Goal: Task Accomplishment & Management: Use online tool/utility

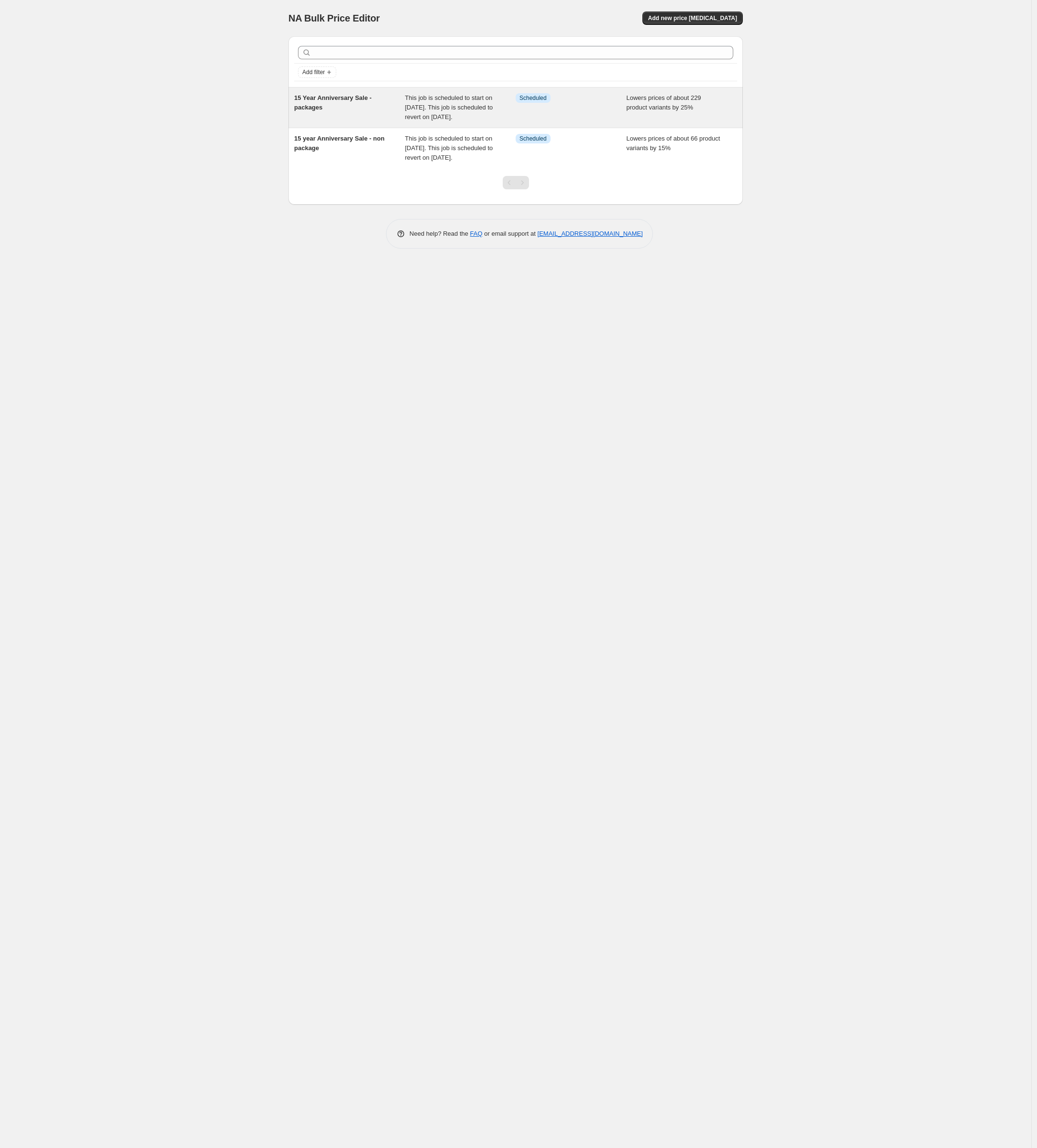
click at [343, 111] on div "15 Year Anniversary Sale - packages" at bounding box center [350, 108] width 111 height 28
select select "percentage"
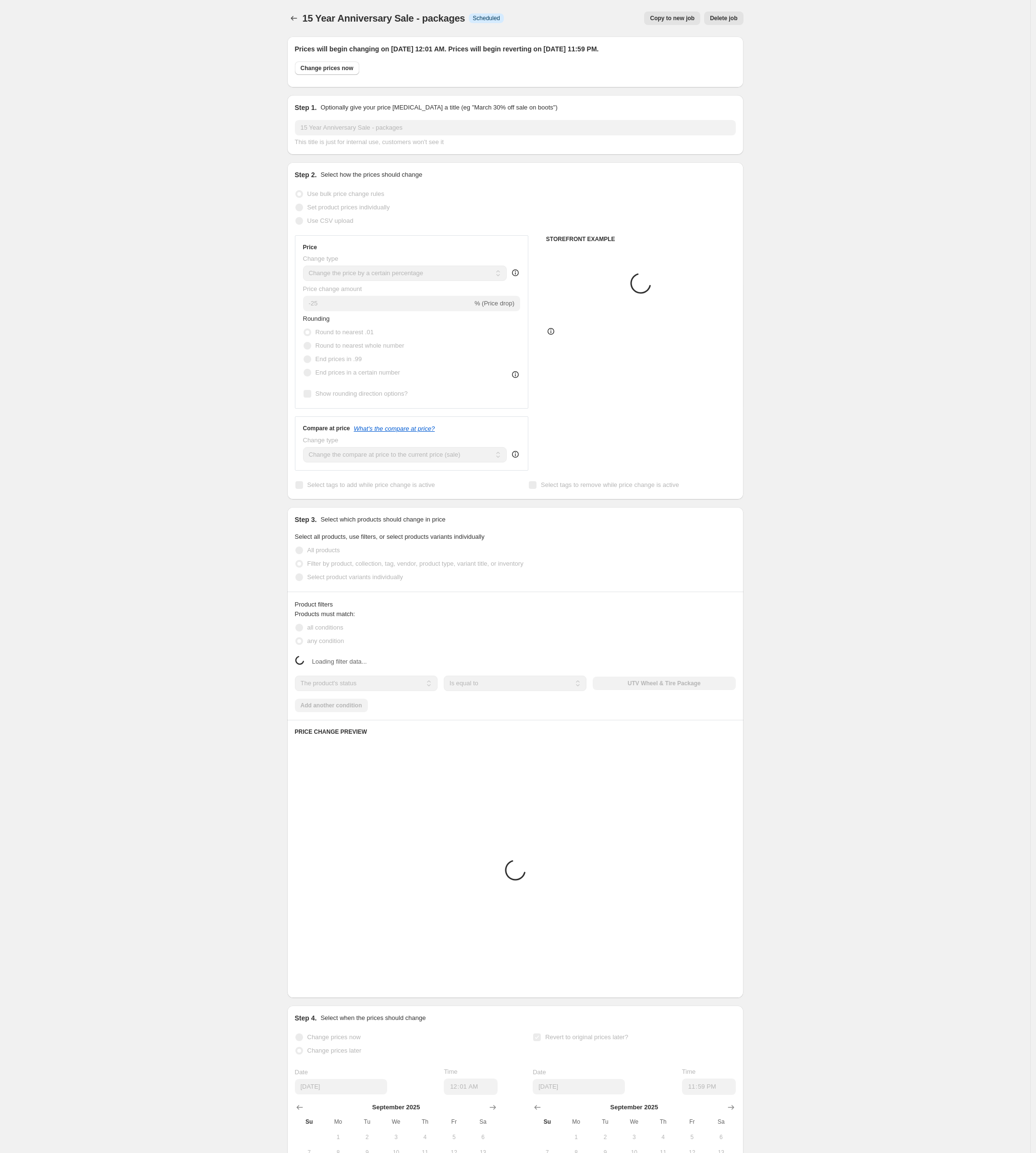
select select "product_type"
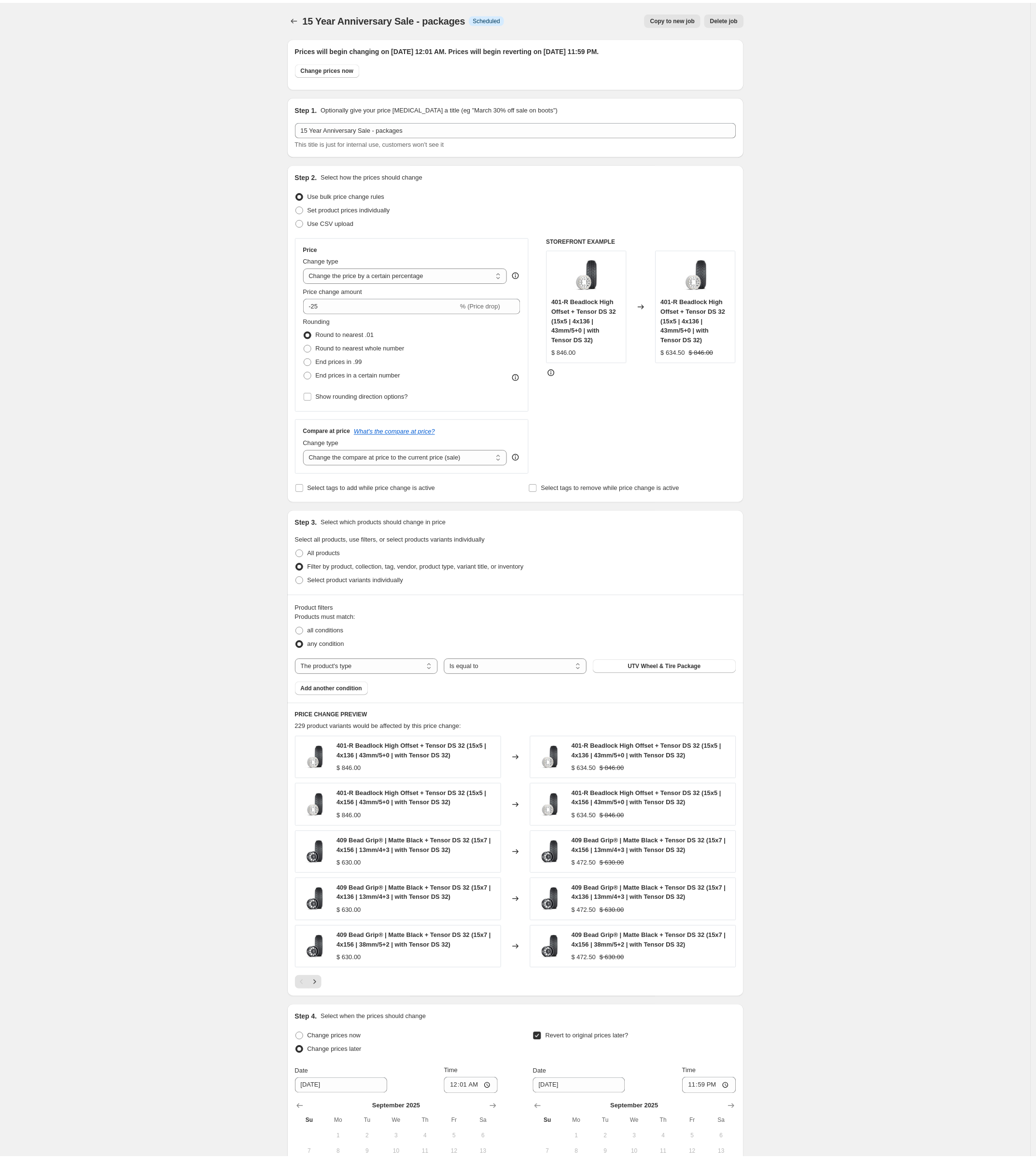
scroll to position [154, 0]
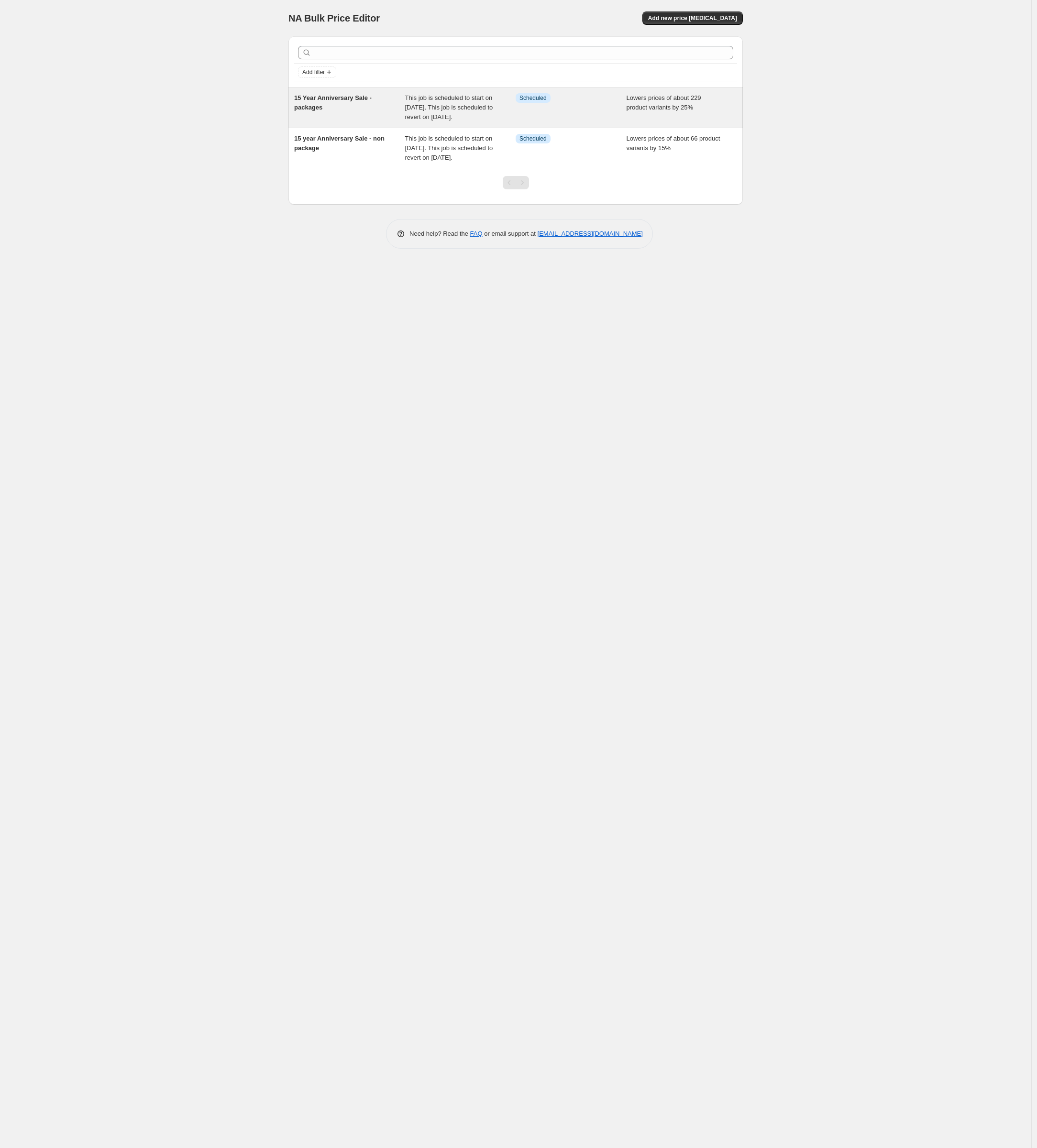
click at [400, 121] on div "15 Year Anniversary Sale - packages" at bounding box center [350, 108] width 111 height 28
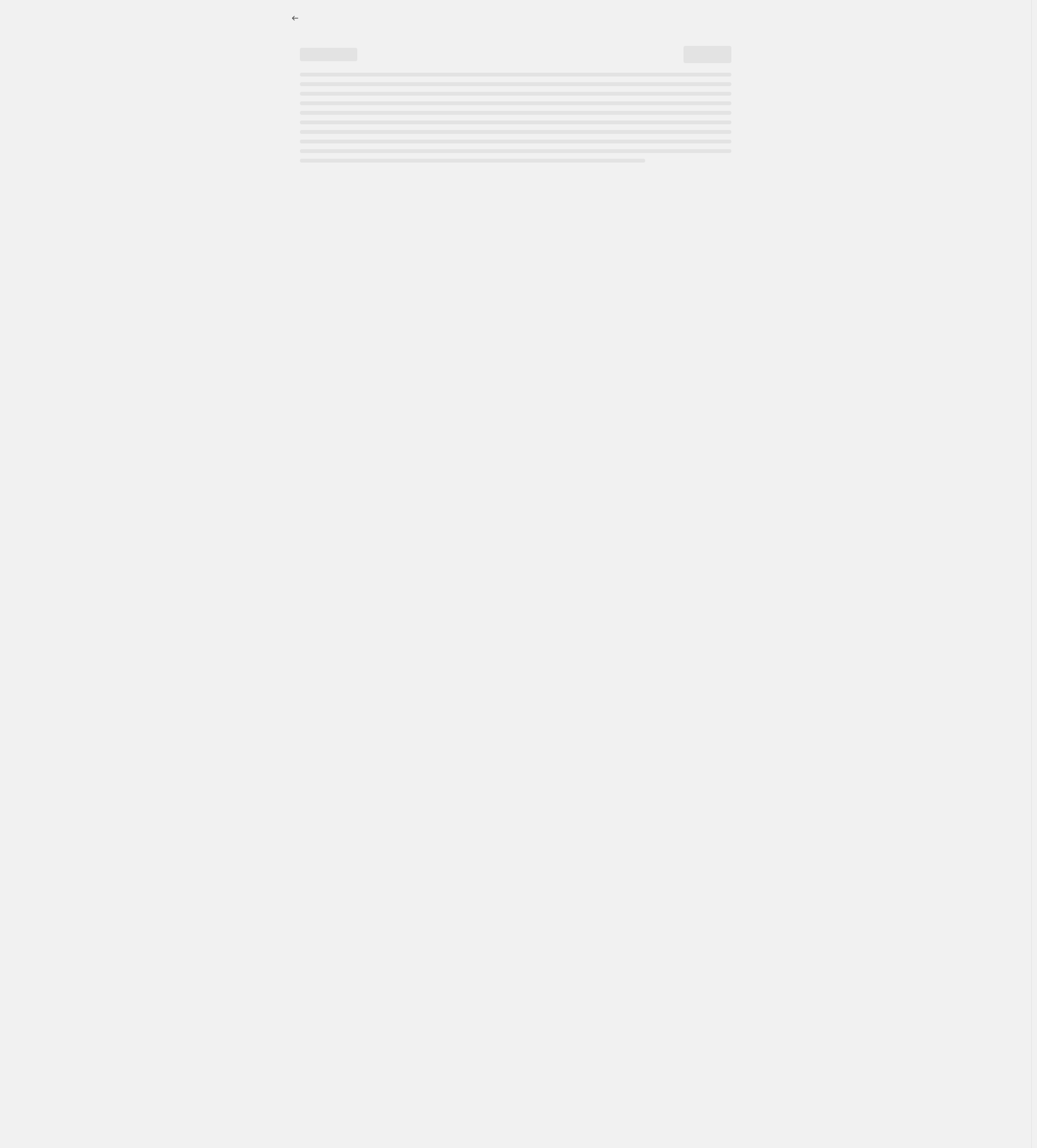
select select "percentage"
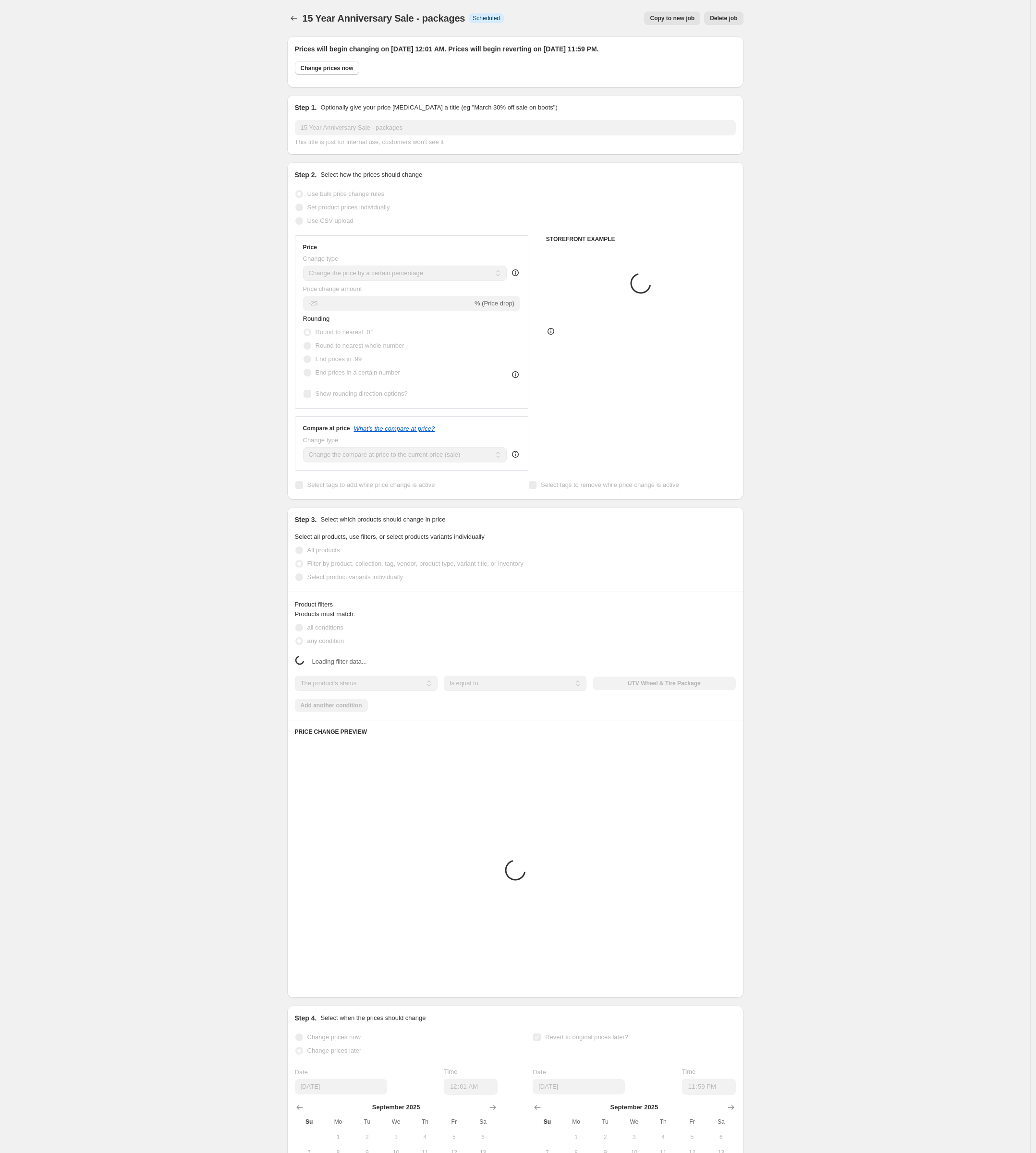
select select "product_type"
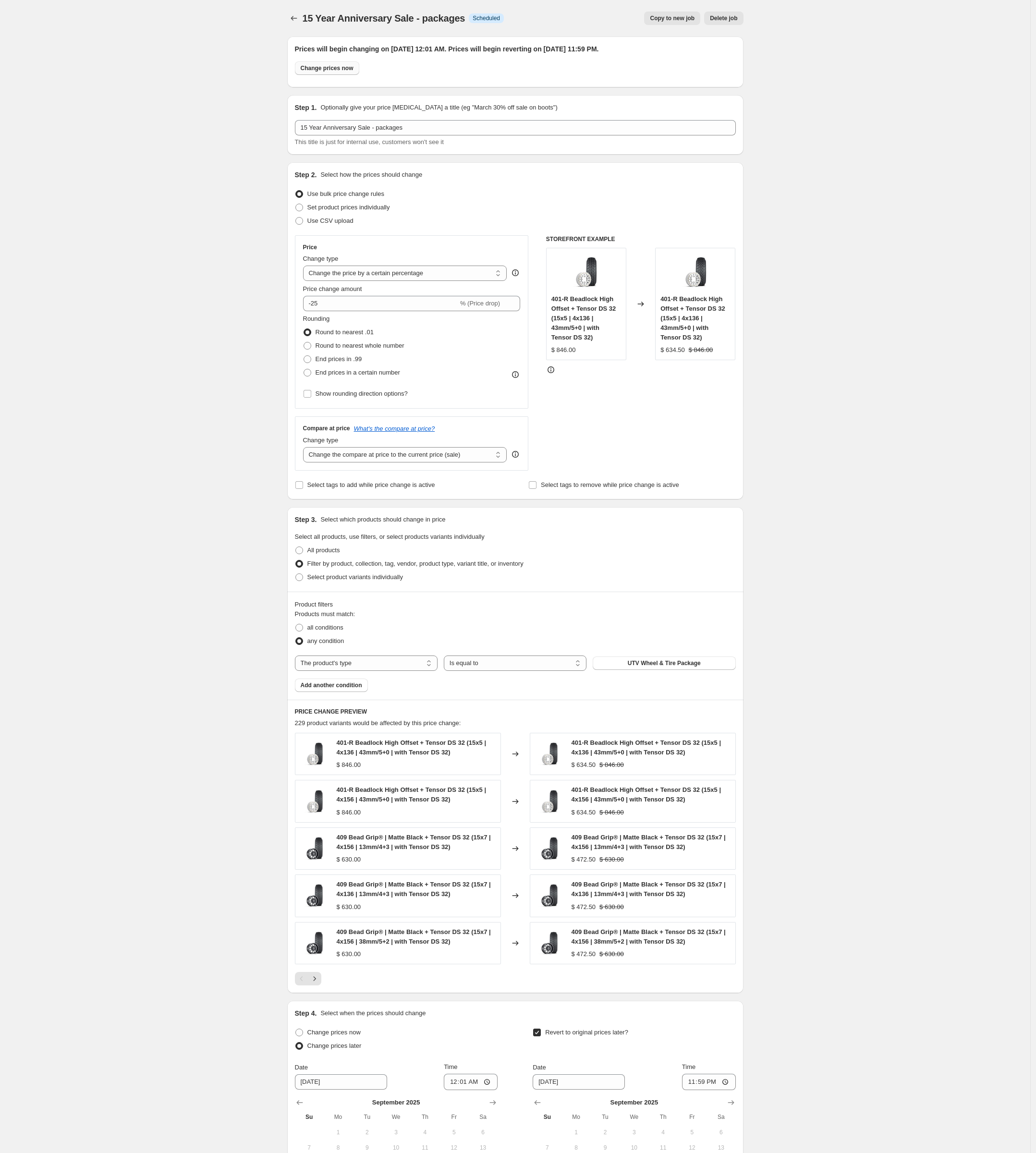
click at [338, 64] on span "Change prices now" at bounding box center [327, 68] width 53 height 8
radio input "true"
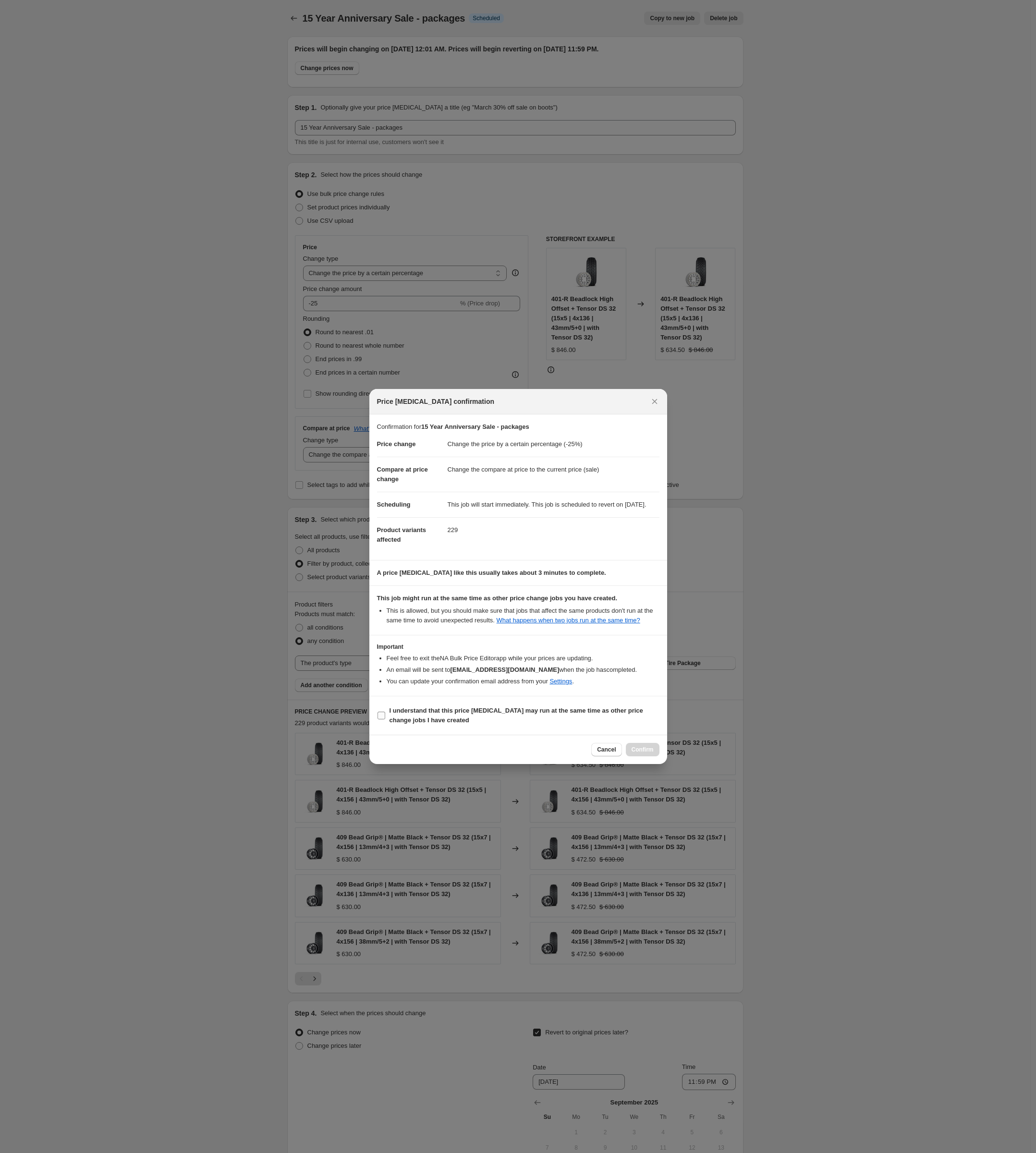
click at [412, 724] on b "I understand that this price [MEDICAL_DATA] may run at the same time as other p…" at bounding box center [516, 716] width 253 height 17
click at [385, 719] on input "I understand that this price [MEDICAL_DATA] may run at the same time as other p…" at bounding box center [382, 716] width 8 height 8
checkbox input "true"
click at [645, 754] on span "Confirm" at bounding box center [643, 750] width 22 height 8
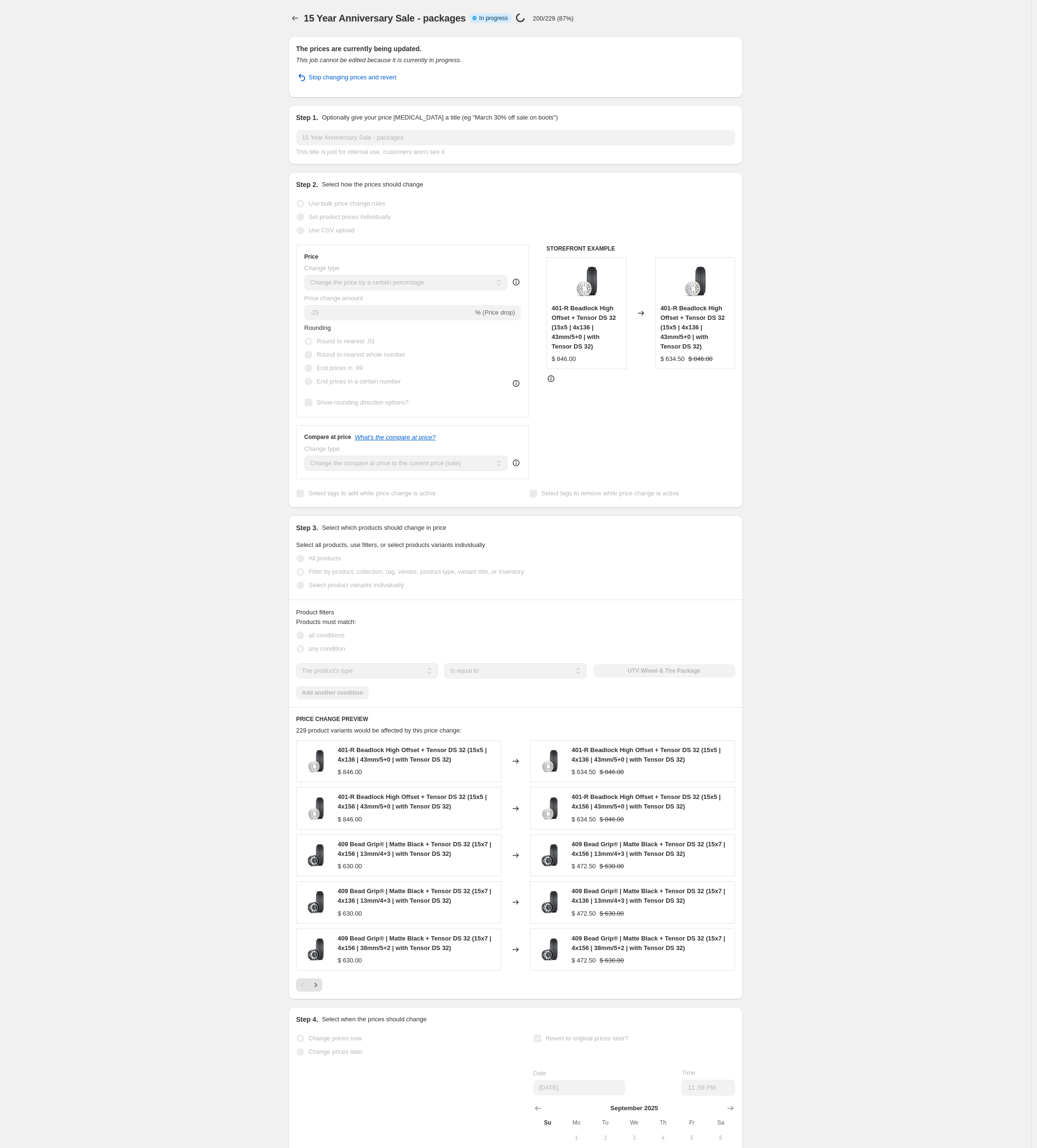
select select "percentage"
select select "product_type"
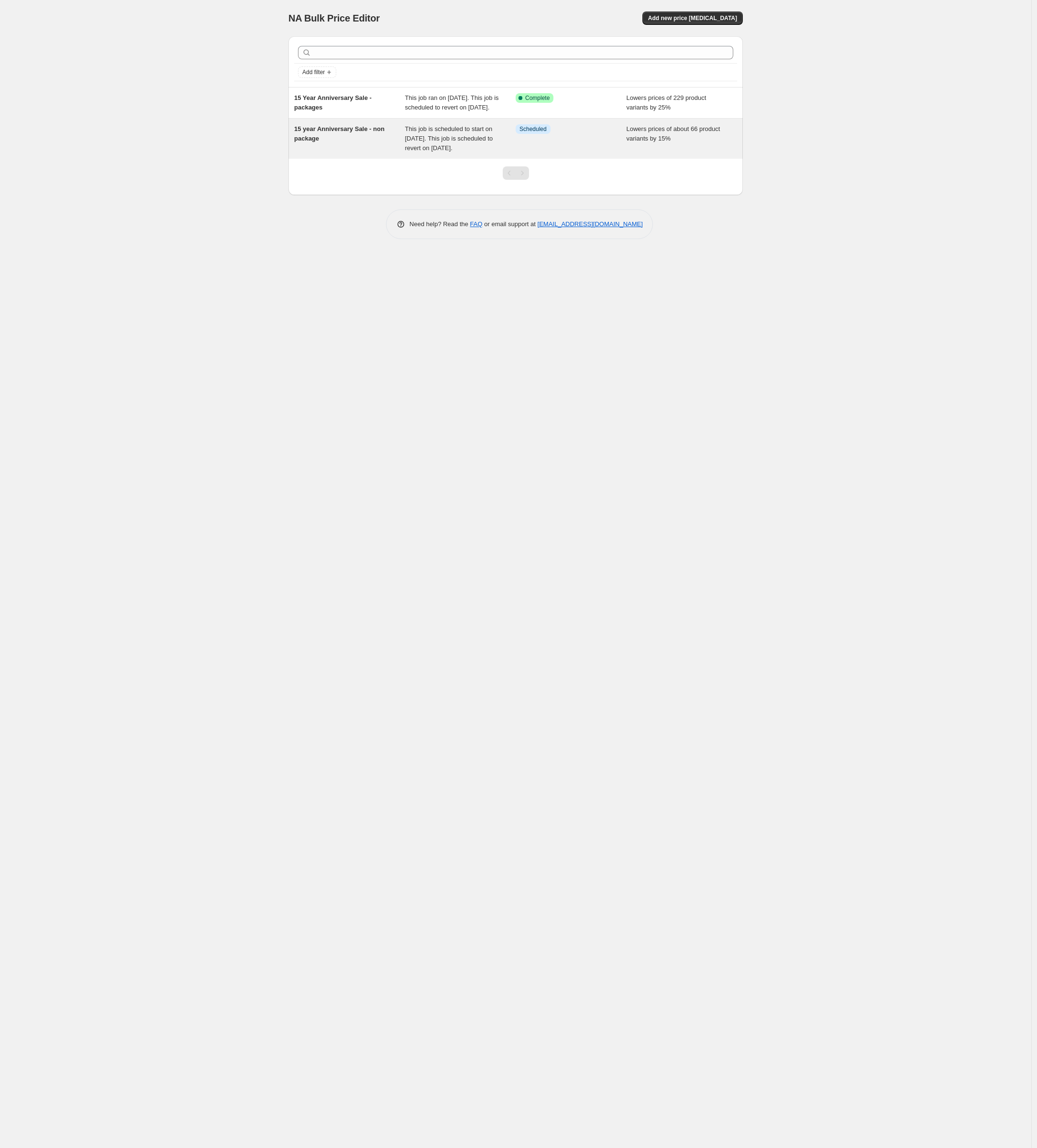
click at [493, 145] on span "This job is scheduled to start on [DATE]. This job is scheduled to revert on [D…" at bounding box center [449, 138] width 88 height 26
select select "percentage"
select select "product_type"
select select "not_equal"
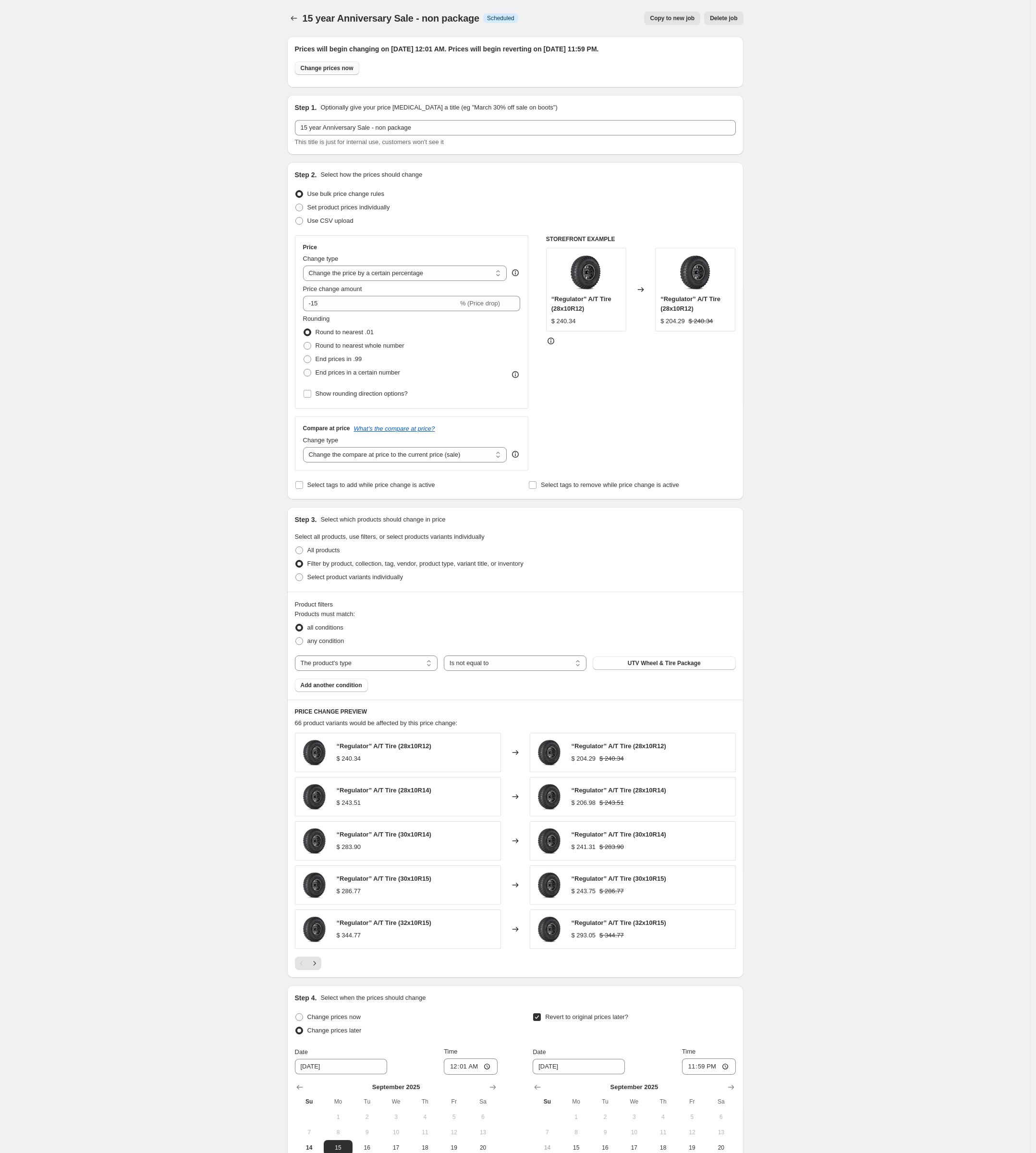
click at [315, 73] on button "Change prices now" at bounding box center [327, 68] width 64 height 14
radio input "true"
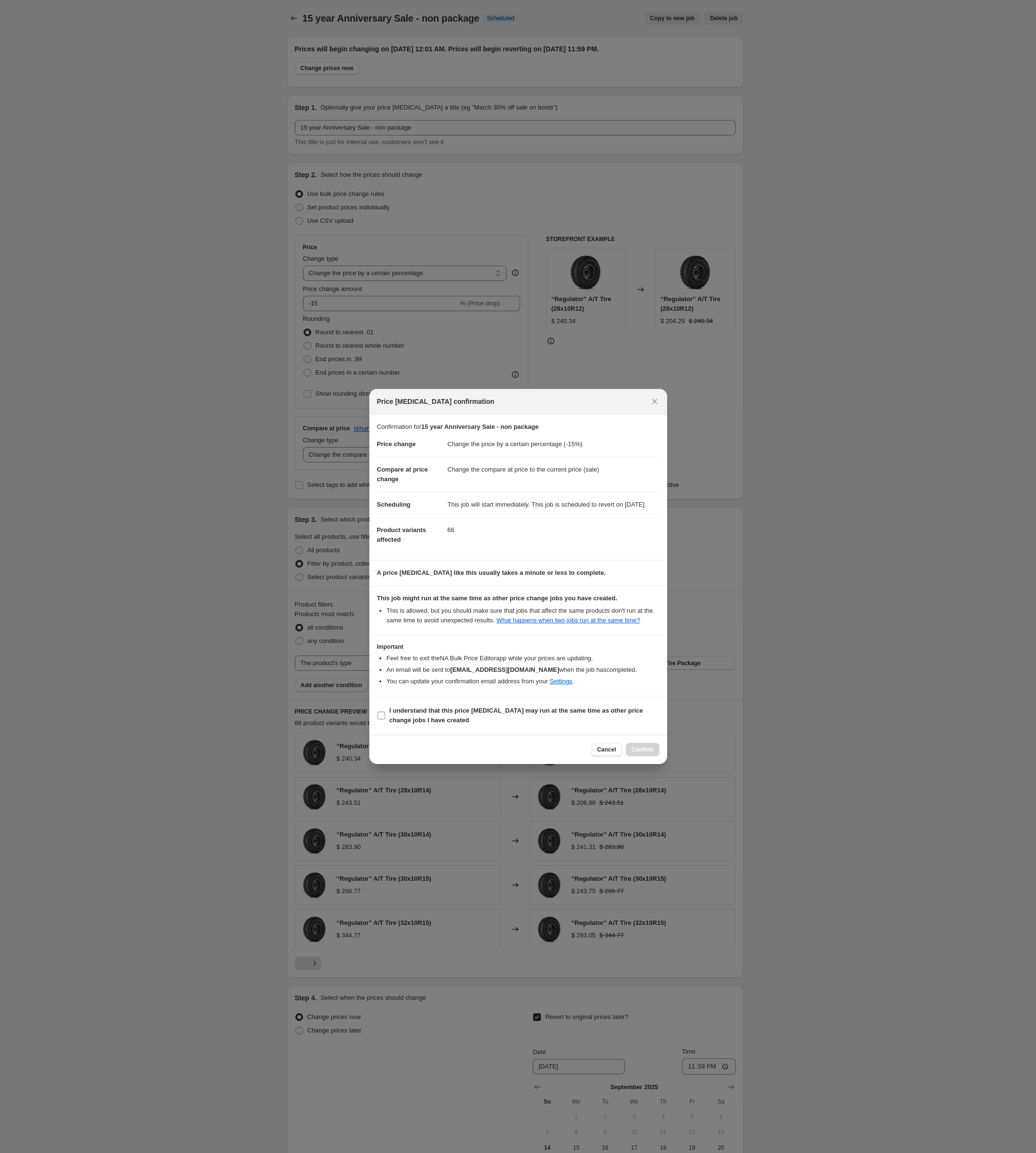
click at [417, 724] on b "I understand that this price [MEDICAL_DATA] may run at the same time as other p…" at bounding box center [516, 716] width 253 height 17
click at [385, 719] on input "I understand that this price [MEDICAL_DATA] may run at the same time as other p…" at bounding box center [382, 716] width 8 height 8
checkbox input "true"
click at [647, 754] on span "Confirm" at bounding box center [643, 750] width 22 height 8
